Goal: Task Accomplishment & Management: Use online tool/utility

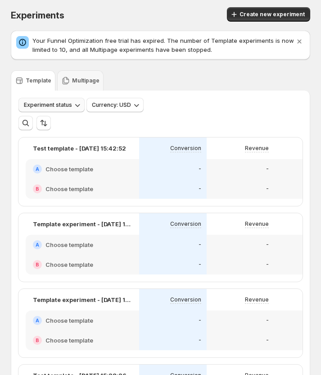
click at [73, 105] on icon "button" at bounding box center [77, 104] width 9 height 9
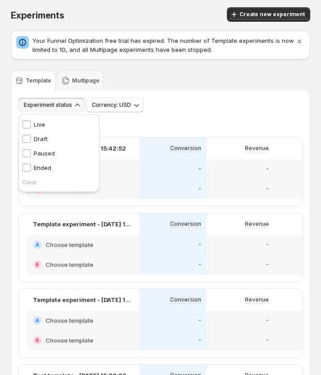
click at [190, 106] on div "Experiment status Currency: USD" at bounding box center [160, 105] width 284 height 14
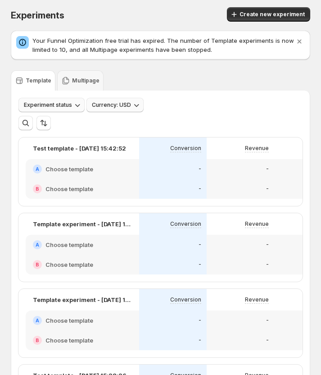
click at [127, 110] on button "Currency: USD" at bounding box center [114, 105] width 57 height 14
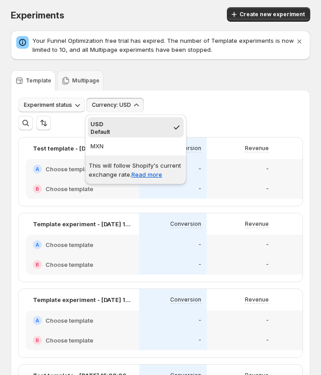
click at [204, 95] on div "Experiment status Currency: USD More views Create new view" at bounding box center [160, 111] width 299 height 40
